Goal: Information Seeking & Learning: Learn about a topic

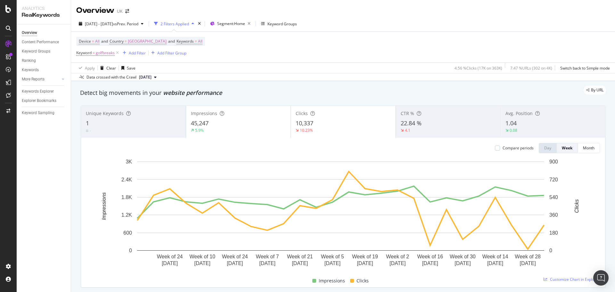
click at [264, 126] on div "45,247" at bounding box center [238, 123] width 95 height 8
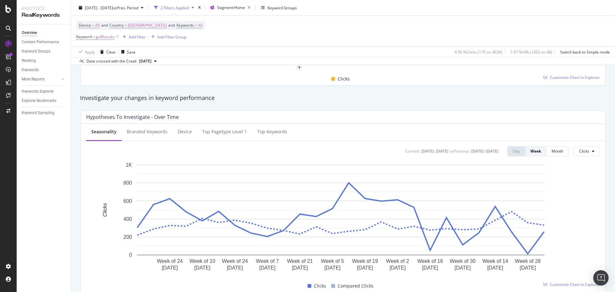
scroll to position [192, 0]
